Goal: Transaction & Acquisition: Book appointment/travel/reservation

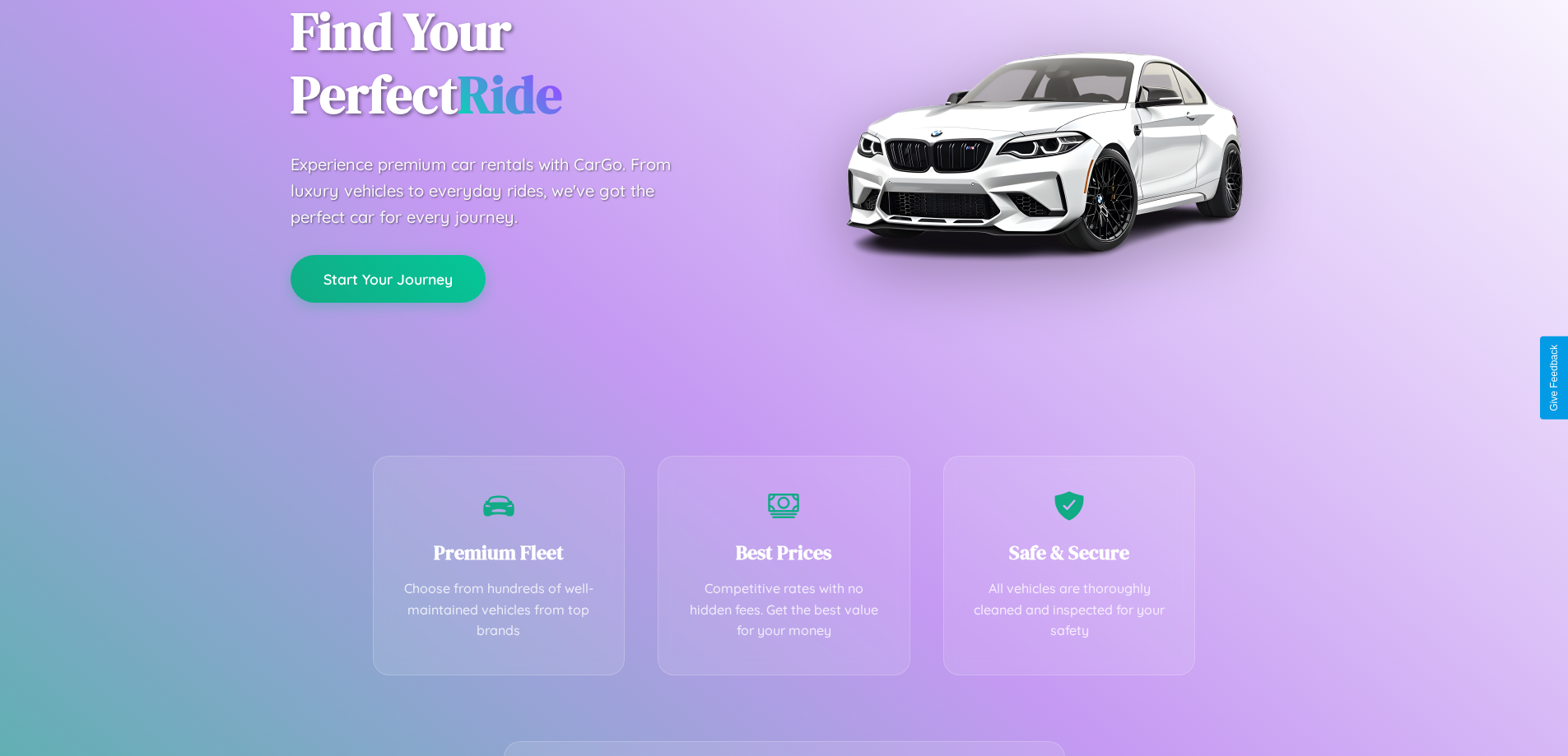
scroll to position [324, 0]
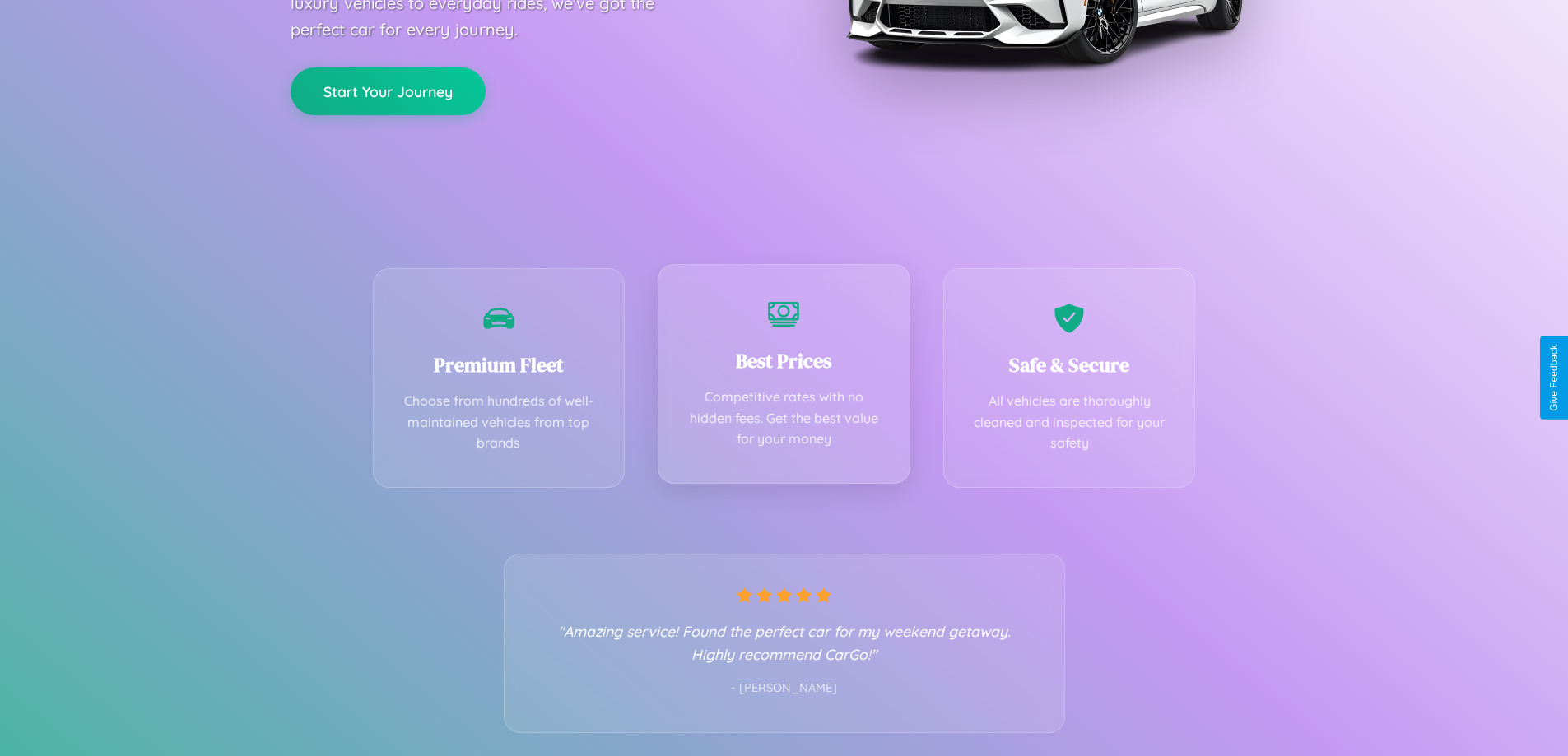
click at [784, 378] on div "Best Prices Competitive rates with no hidden fees. Get the best value for your …" at bounding box center [783, 374] width 252 height 220
click at [387, 88] on button "Start Your Journey" at bounding box center [388, 89] width 196 height 47
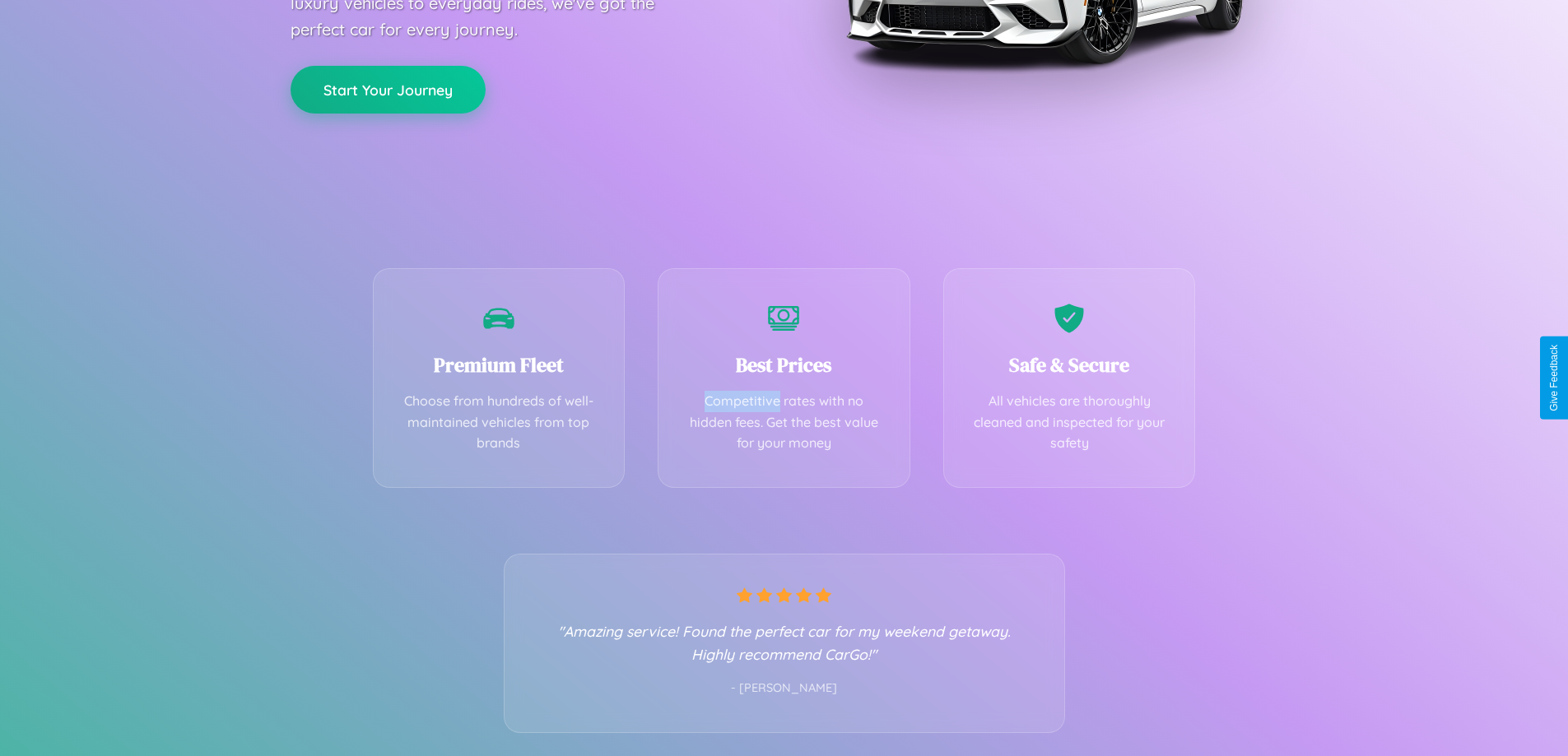
click at [387, 88] on button "Start Your Journey" at bounding box center [388, 89] width 196 height 47
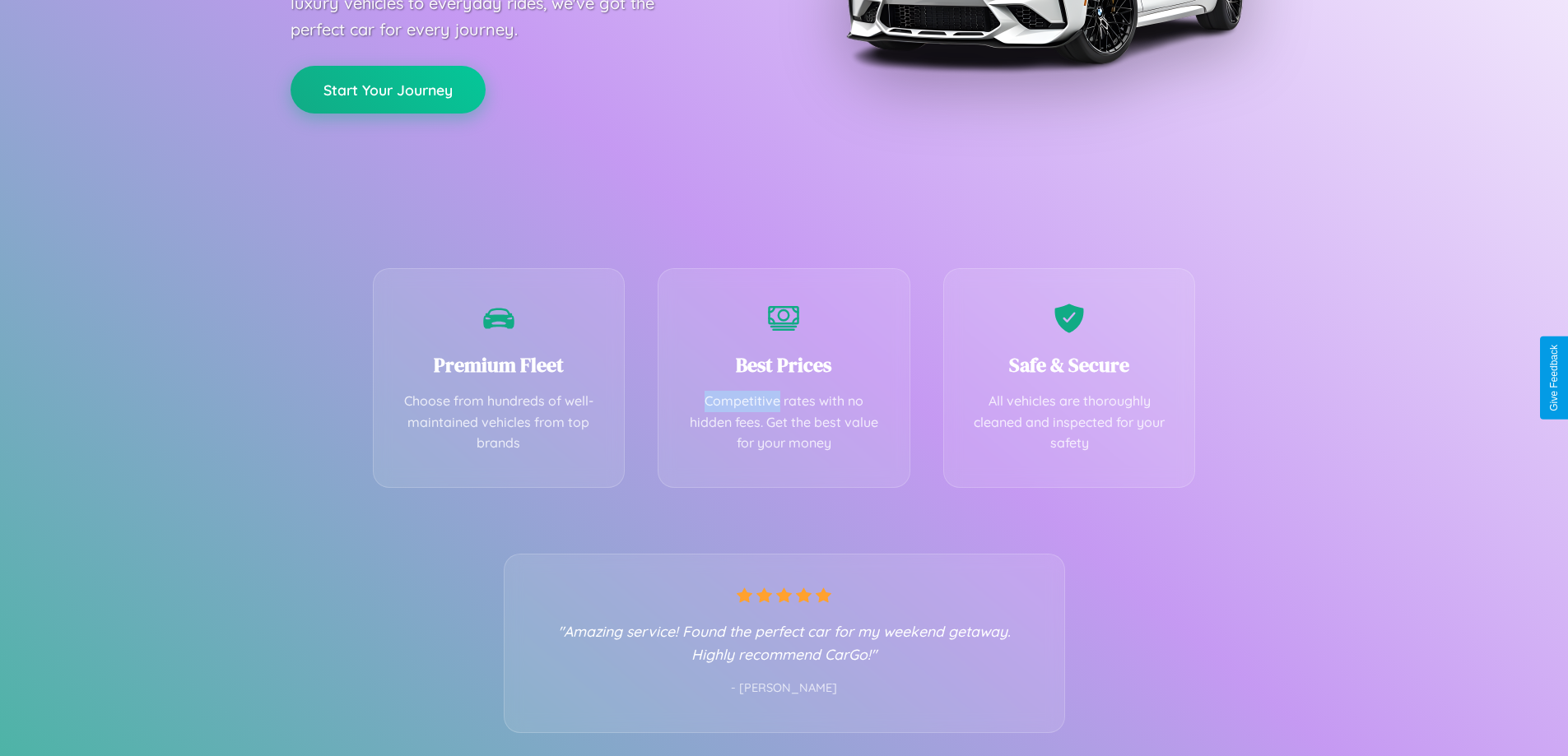
click at [387, 88] on button "Start Your Journey" at bounding box center [388, 89] width 196 height 47
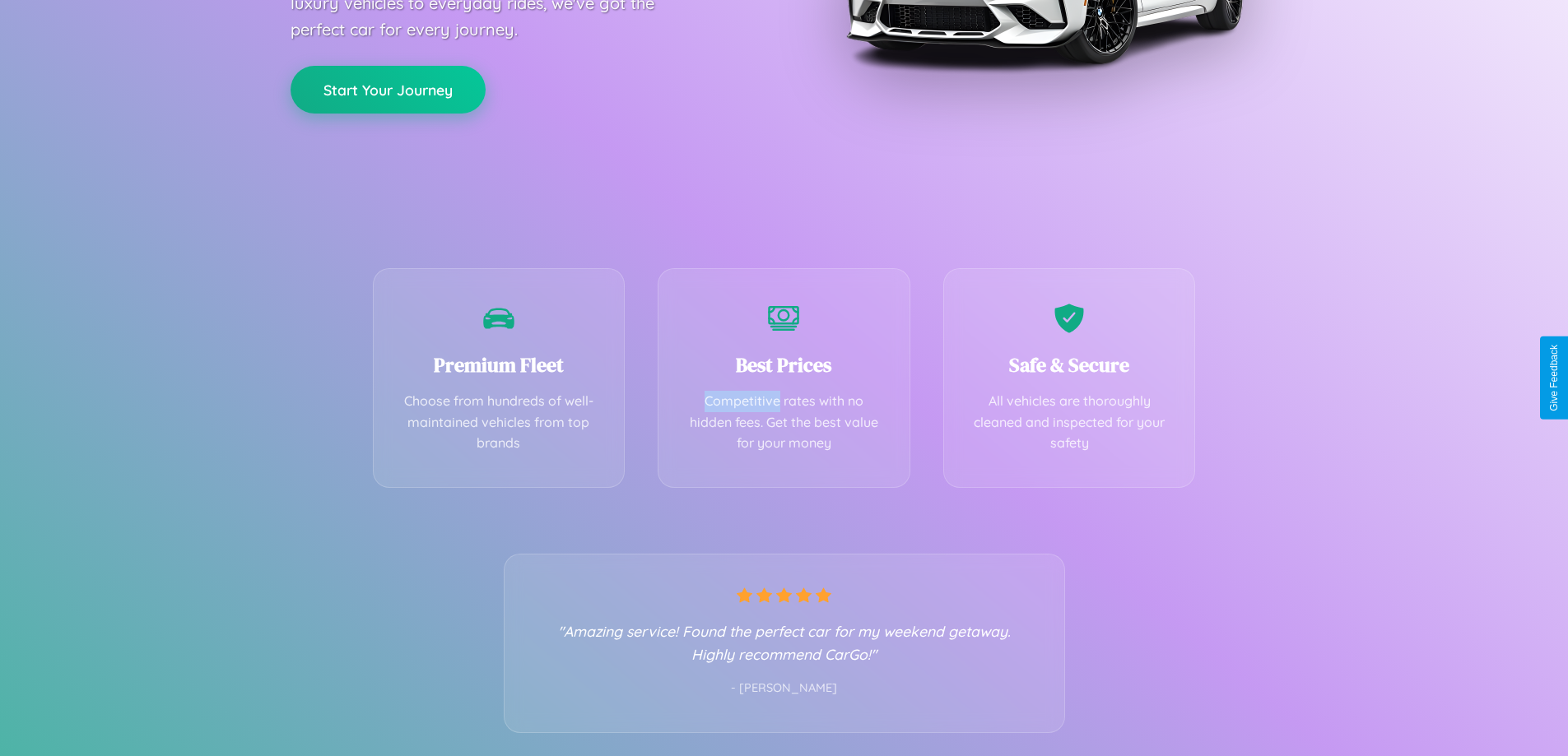
click at [387, 88] on button "Start Your Journey" at bounding box center [388, 89] width 196 height 47
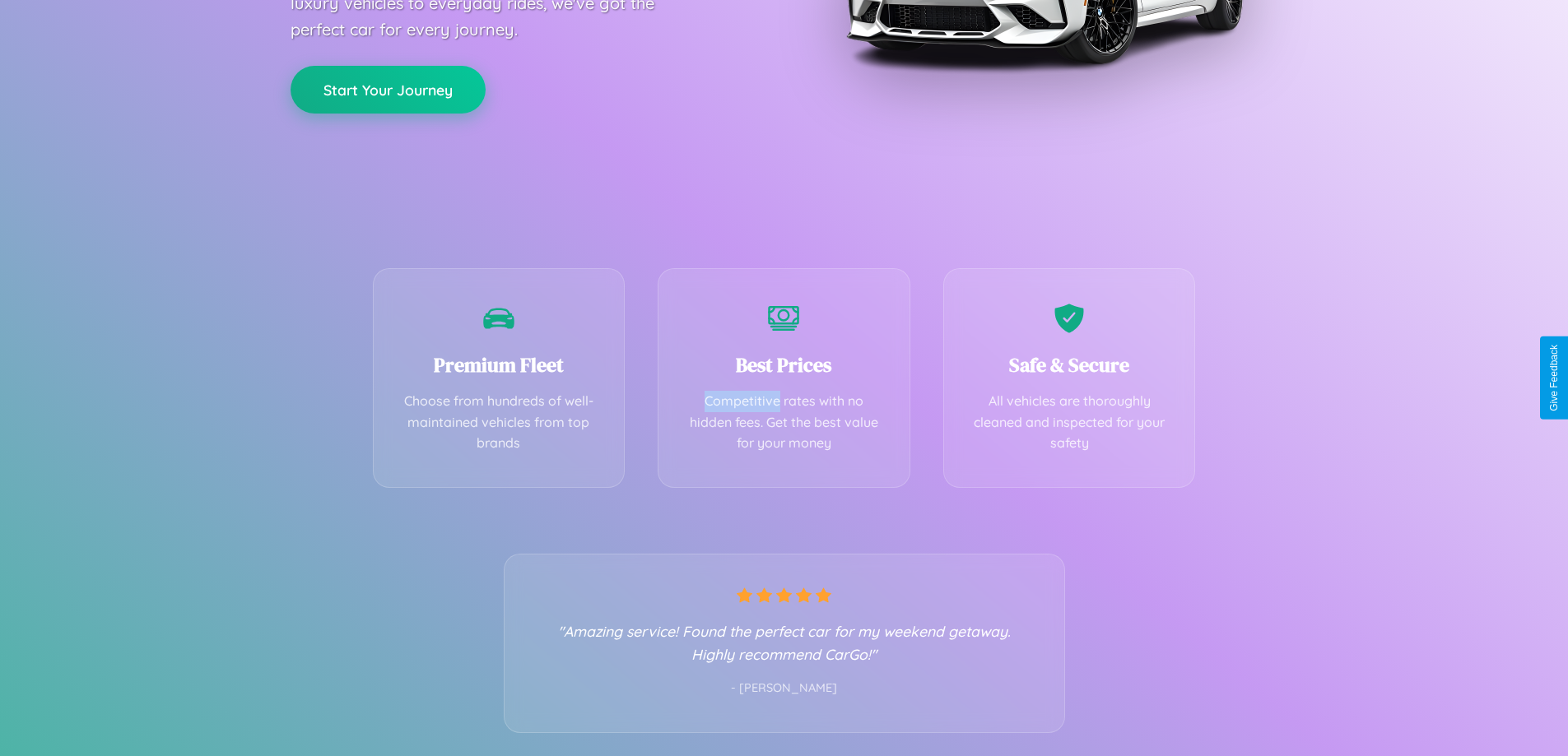
click at [387, 88] on button "Start Your Journey" at bounding box center [388, 89] width 196 height 47
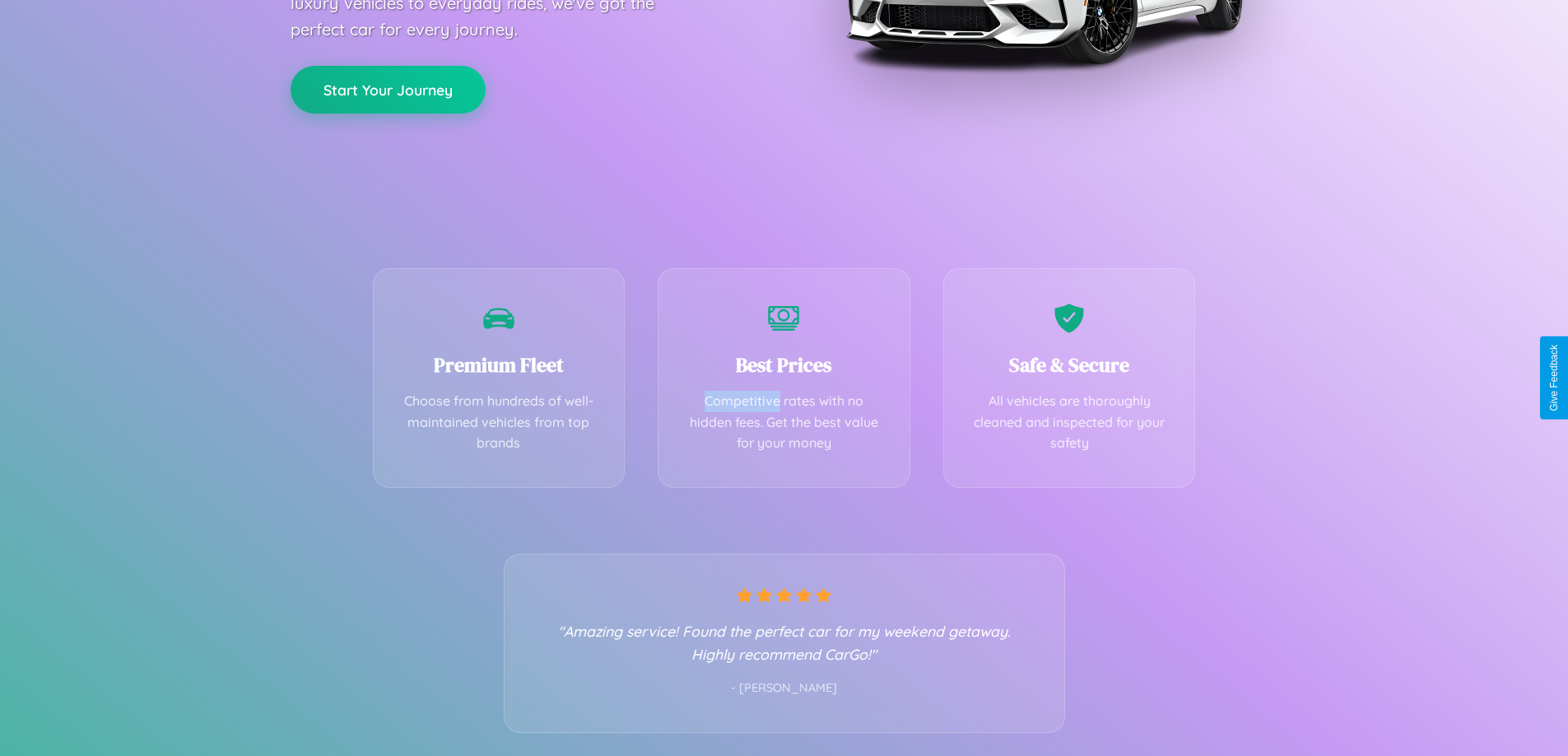
click at [387, 88] on button "Start Your Journey" at bounding box center [388, 89] width 196 height 47
